Goal: Find specific page/section: Find specific page/section

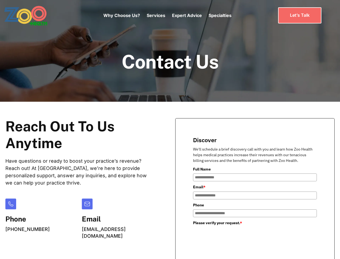
click at [167, 15] on div "Why Choose Us? Services Chronic Care Management Contract Optimization Denial An…" at bounding box center [167, 15] width 128 height 23
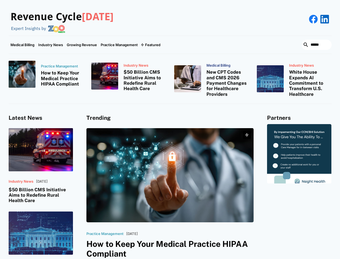
click at [150, 45] on div "Featured" at bounding box center [152, 45] width 15 height 4
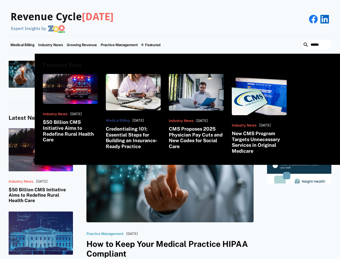
click at [278, 258] on html "Revenue Cycle [DATE] Expert Insights by Medical Billing Industry News Growing R…" at bounding box center [170, 129] width 340 height 259
